Goal: Check status: Check status

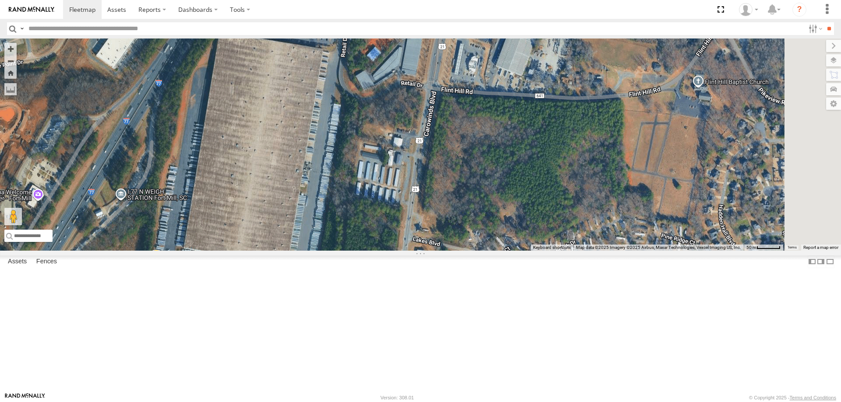
click at [48, 30] on input "text" at bounding box center [414, 28] width 779 height 13
type input "*******"
click at [823, 22] on input "**" at bounding box center [828, 28] width 10 height 13
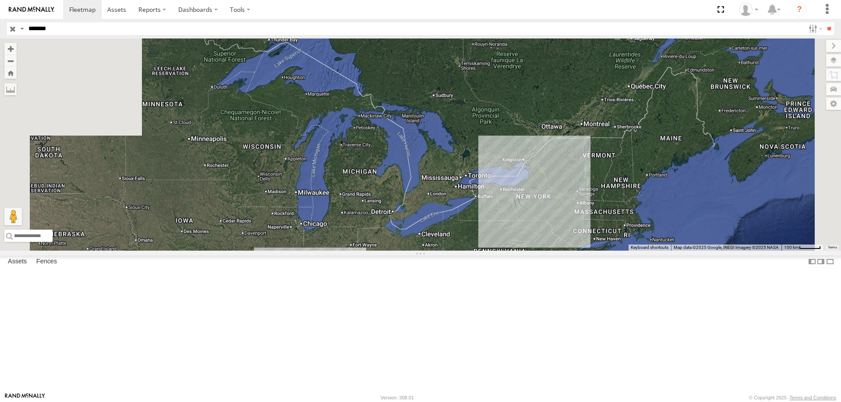
drag, startPoint x: 387, startPoint y: 114, endPoint x: 464, endPoint y: 392, distance: 288.8
click at [464, 251] on div at bounding box center [420, 145] width 841 height 212
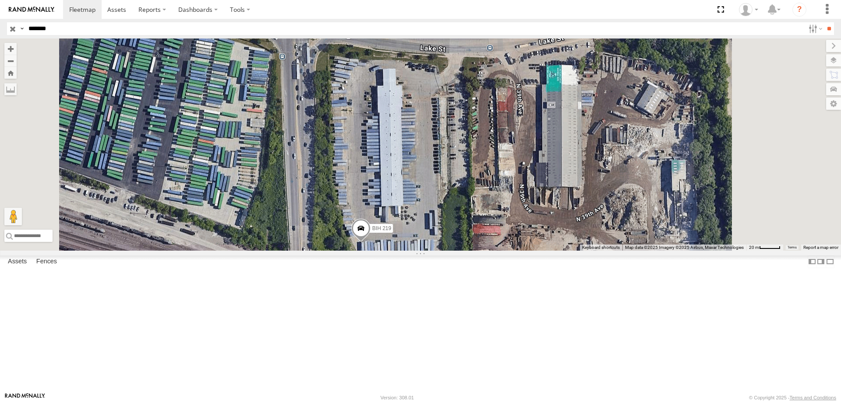
drag, startPoint x: 492, startPoint y: 222, endPoint x: 478, endPoint y: 334, distance: 112.6
click at [478, 251] on div "BIH 219" at bounding box center [420, 145] width 841 height 212
click at [370, 243] on span at bounding box center [360, 231] width 19 height 24
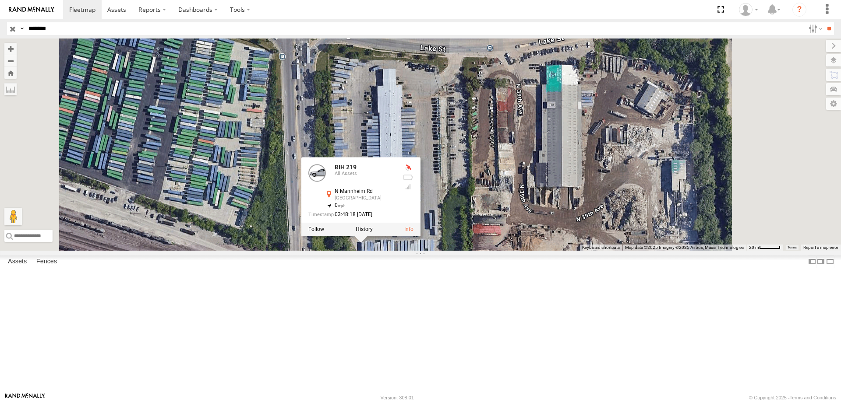
click at [396, 195] on div "N Mannheim Rd" at bounding box center [364, 192] width 61 height 6
click at [396, 203] on div "[GEOGRAPHIC_DATA] 41.89514 , -87.88281" at bounding box center [360, 196] width 72 height 14
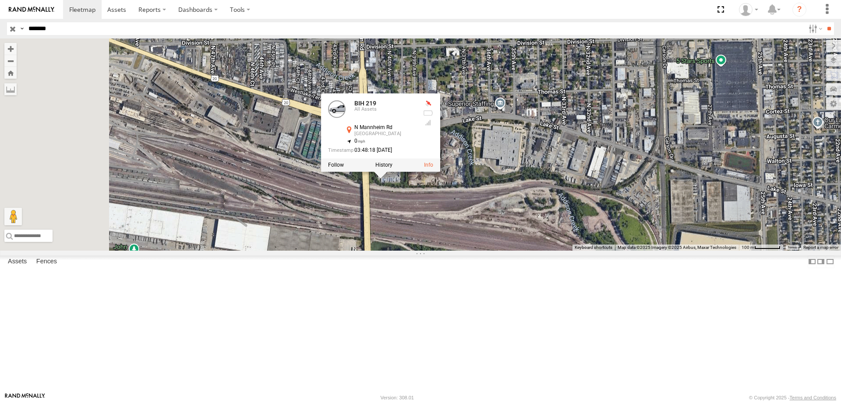
drag, startPoint x: 485, startPoint y: 262, endPoint x: 558, endPoint y: 269, distance: 73.0
click at [558, 251] on div "BIH 219 BIH [STREET_ADDRESS] 41.89514 , -87.88281 0 03:48:18 [DATE]" at bounding box center [420, 145] width 841 height 212
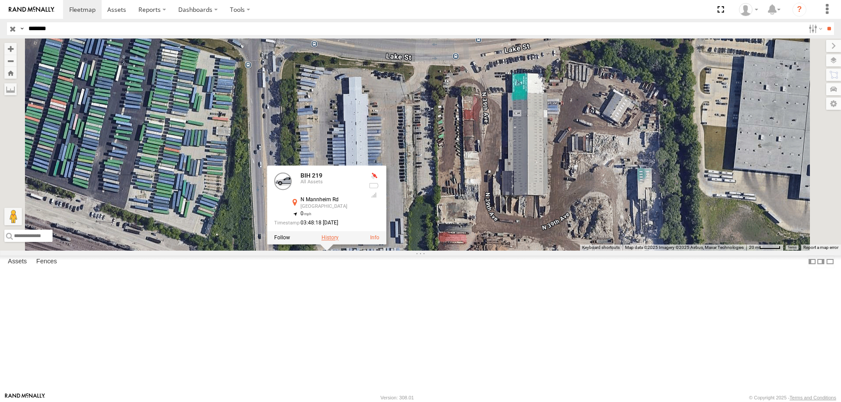
click at [338, 241] on label at bounding box center [329, 238] width 17 height 6
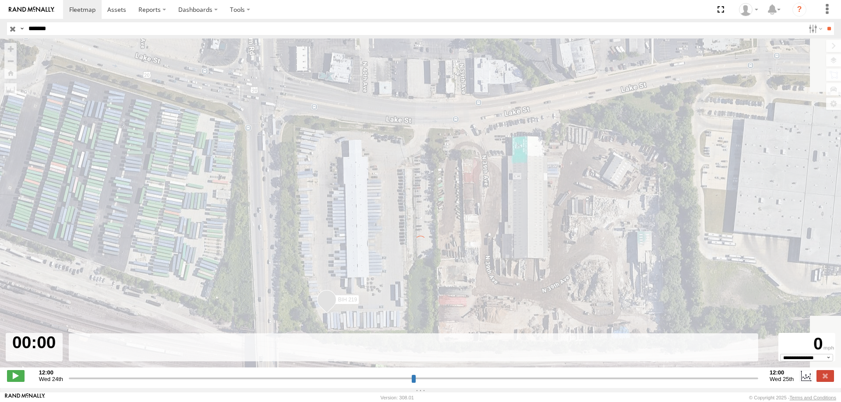
type input "**********"
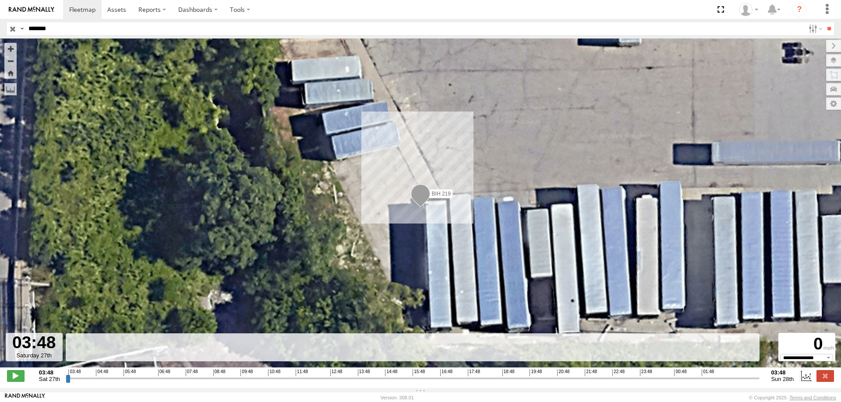
click at [420, 194] on span at bounding box center [420, 196] width 19 height 24
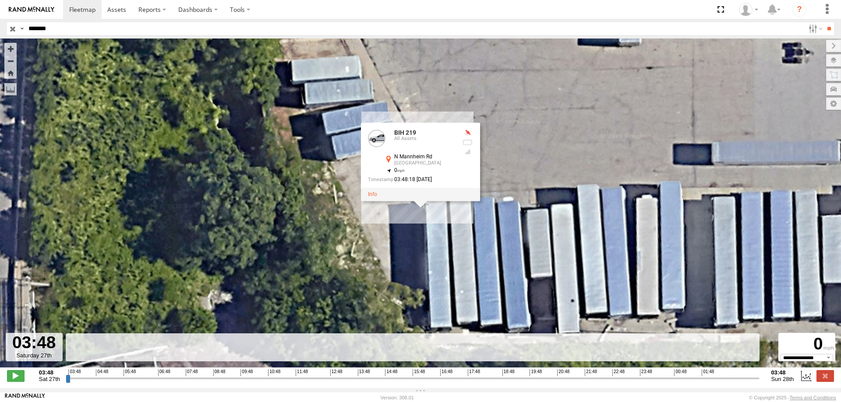
click at [405, 157] on div "N Mannheim Rd" at bounding box center [424, 157] width 61 height 6
click at [402, 140] on div "All Assets" at bounding box center [424, 138] width 61 height 5
click at [372, 200] on div at bounding box center [420, 194] width 119 height 13
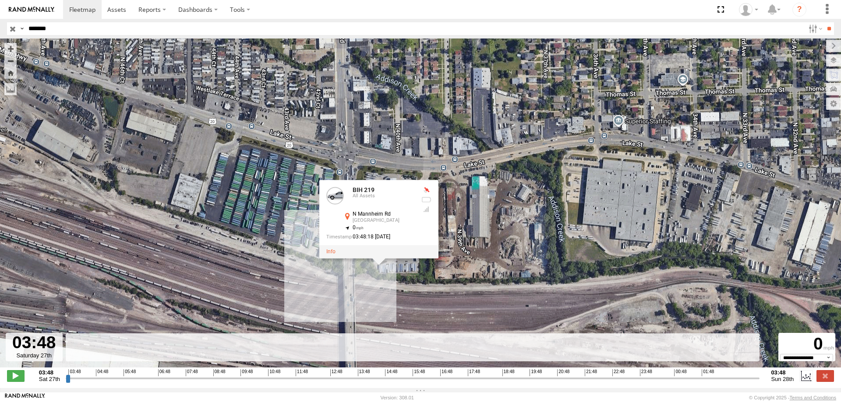
click at [294, 281] on div "BIH 219 BIH [STREET_ADDRESS] 41.89514 , -87.88281 0 03:48:18 [DATE]" at bounding box center [420, 208] width 841 height 338
